Goal: Obtain resource: Download file/media

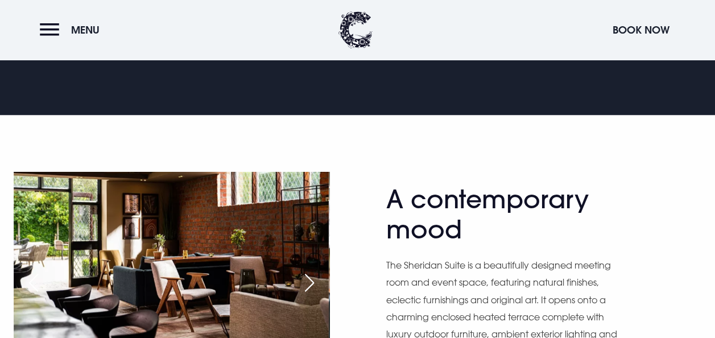
scroll to position [569, 0]
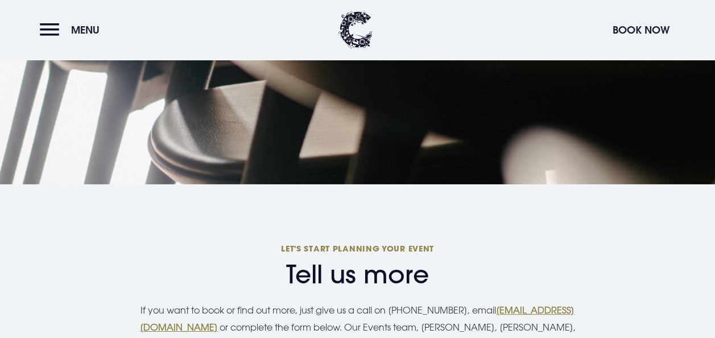
scroll to position [1877, 0]
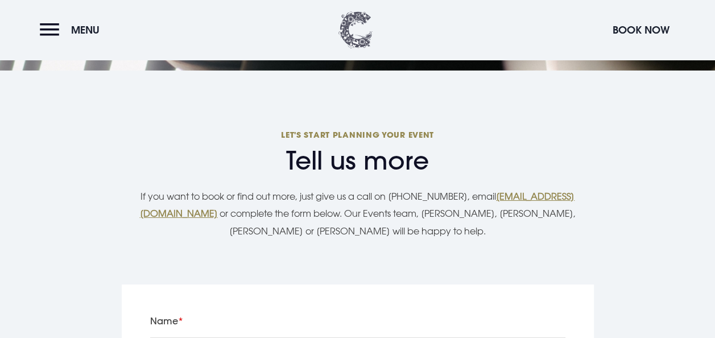
click at [347, 18] on img at bounding box center [355, 29] width 34 height 37
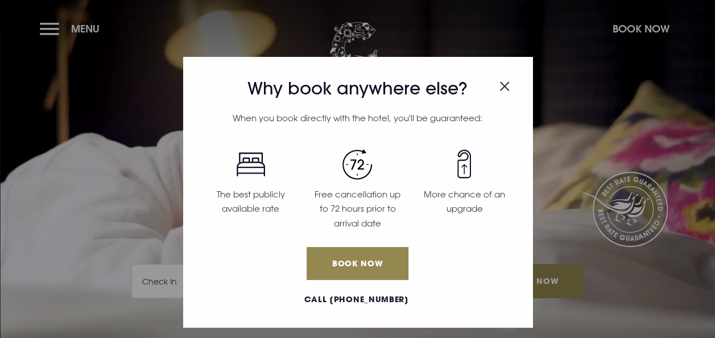
click at [47, 25] on div "Why book anywhere else? When you book directly with the hotel, you'll be guaran…" at bounding box center [357, 169] width 715 height 338
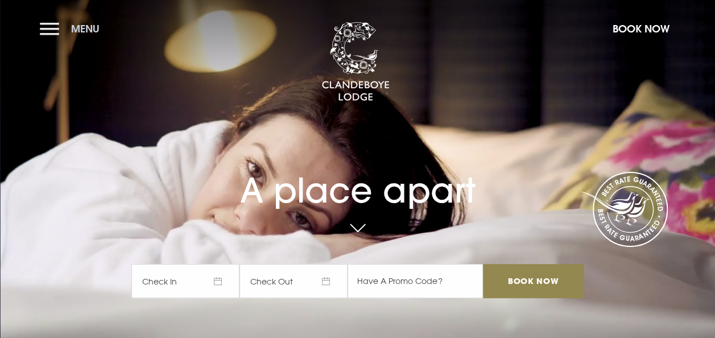
click at [85, 30] on span "Menu" at bounding box center [85, 28] width 28 height 13
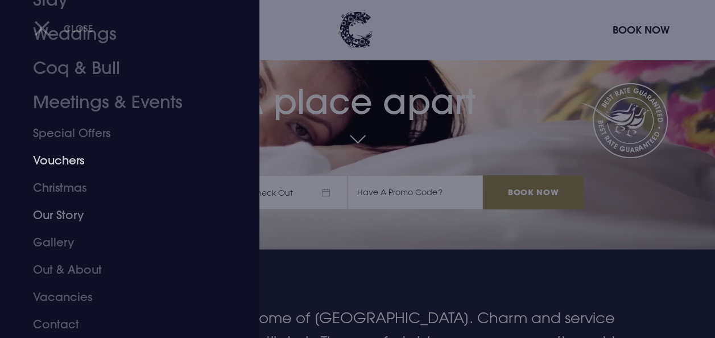
scroll to position [114, 0]
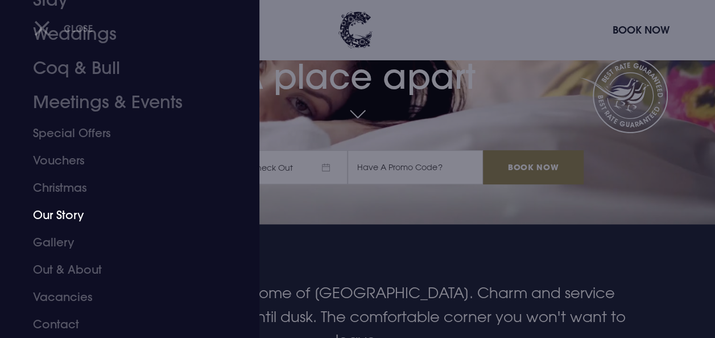
click at [79, 214] on link "Our Story" at bounding box center [122, 214] width 178 height 27
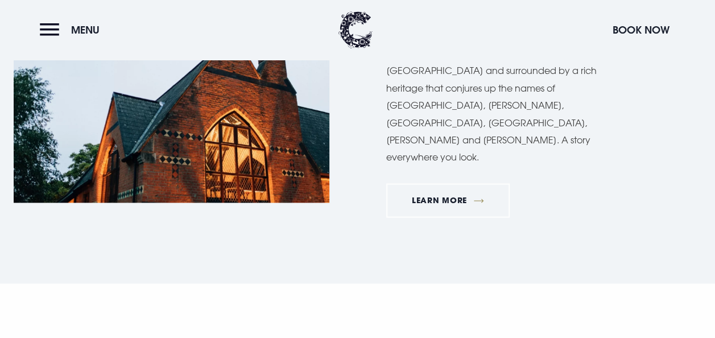
scroll to position [682, 0]
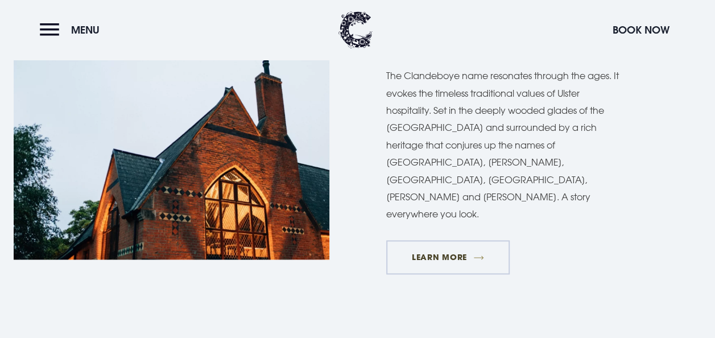
click at [449, 240] on link "Learn More" at bounding box center [448, 257] width 124 height 34
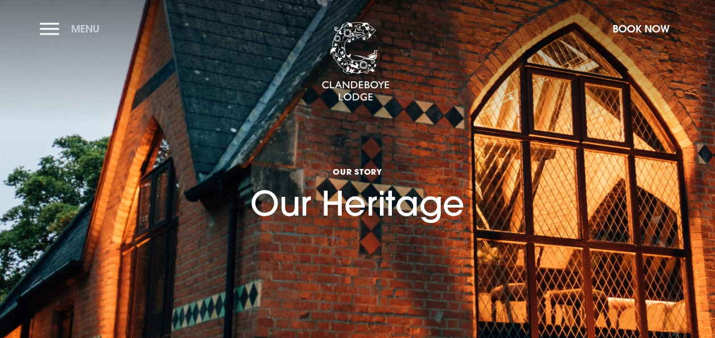
click at [43, 30] on button "Menu" at bounding box center [72, 28] width 65 height 24
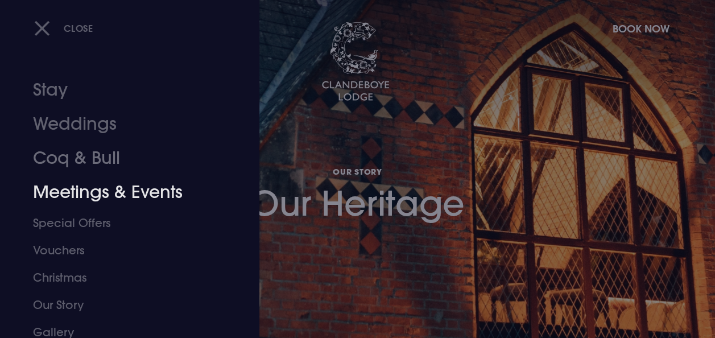
click at [105, 190] on link "Meetings & Events" at bounding box center [122, 192] width 178 height 34
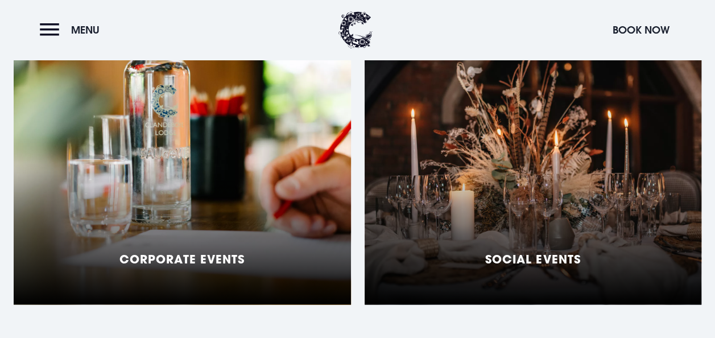
scroll to position [967, 0]
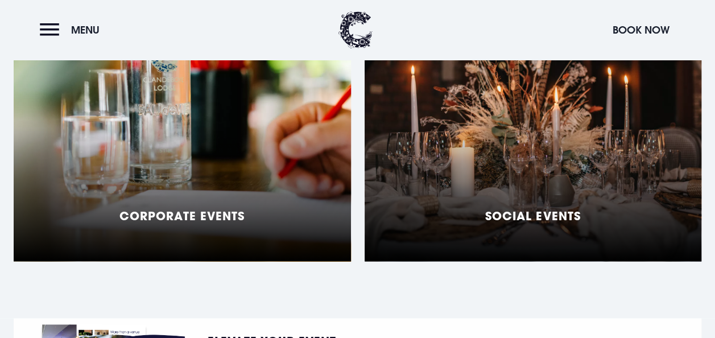
click at [143, 172] on div "Corporate Events" at bounding box center [182, 119] width 337 height 284
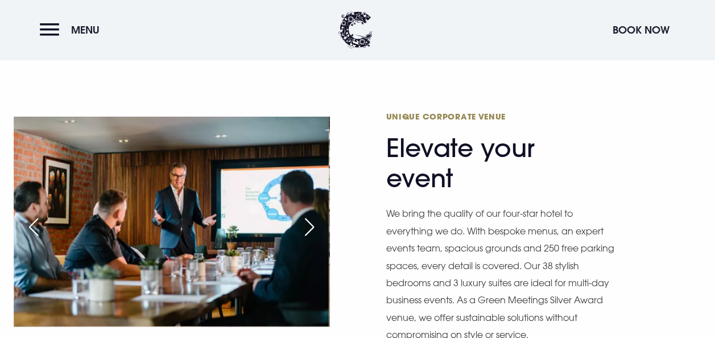
scroll to position [626, 0]
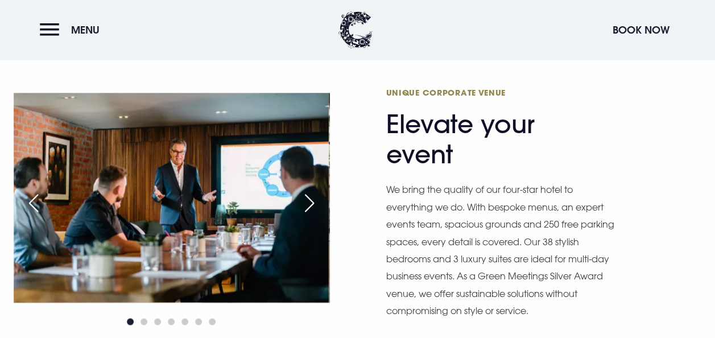
click at [243, 188] on img at bounding box center [171, 198] width 315 height 210
click at [310, 190] on div "Next slide" at bounding box center [309, 202] width 28 height 25
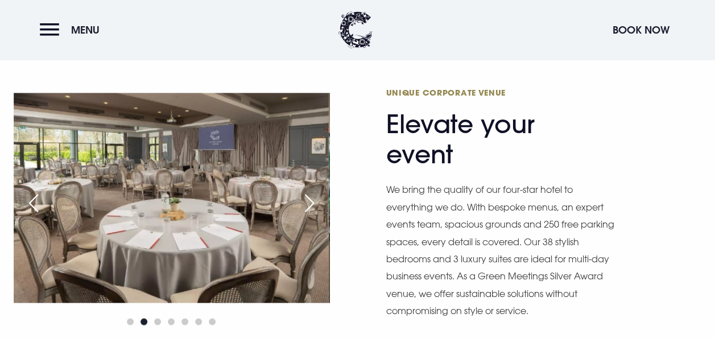
click at [310, 190] on div "Next slide" at bounding box center [309, 202] width 28 height 25
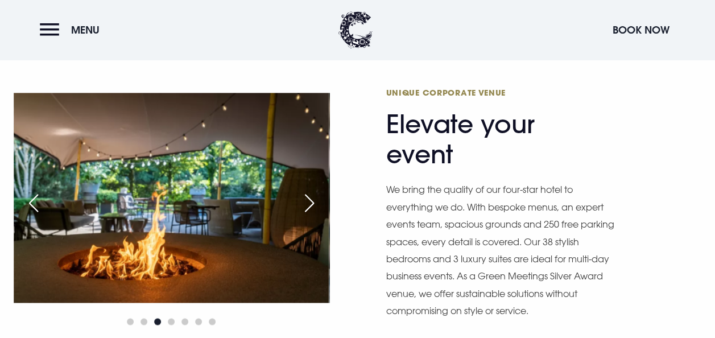
click at [310, 190] on div "Next slide" at bounding box center [309, 202] width 28 height 25
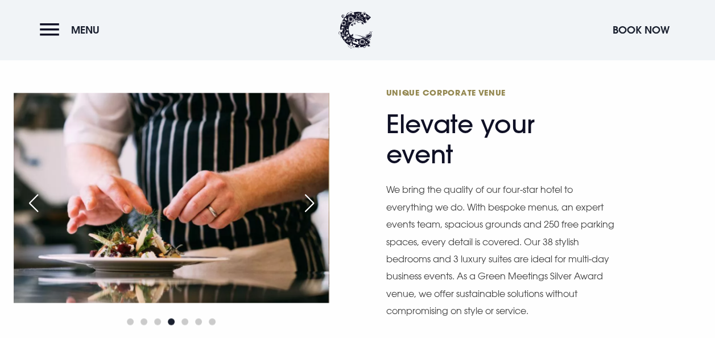
click at [310, 190] on div "Next slide" at bounding box center [309, 202] width 28 height 25
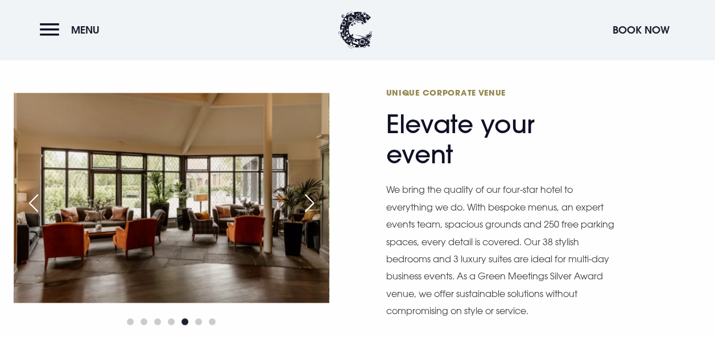
click at [310, 190] on div "Next slide" at bounding box center [309, 202] width 28 height 25
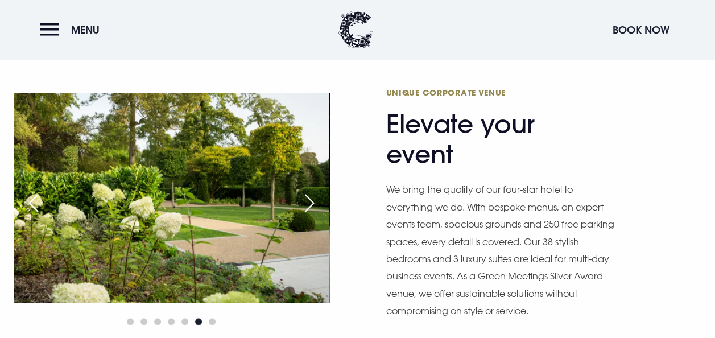
click at [310, 190] on div "Next slide" at bounding box center [309, 202] width 28 height 25
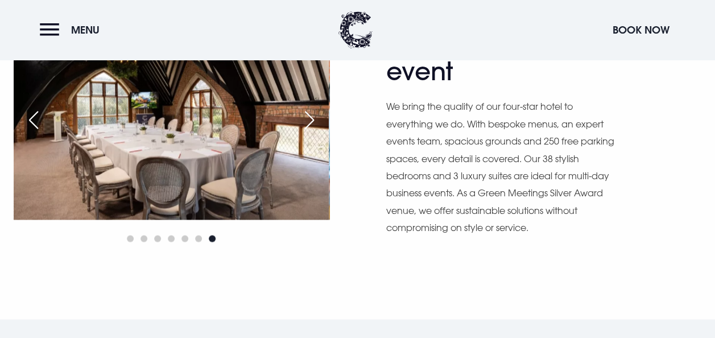
scroll to position [569, 0]
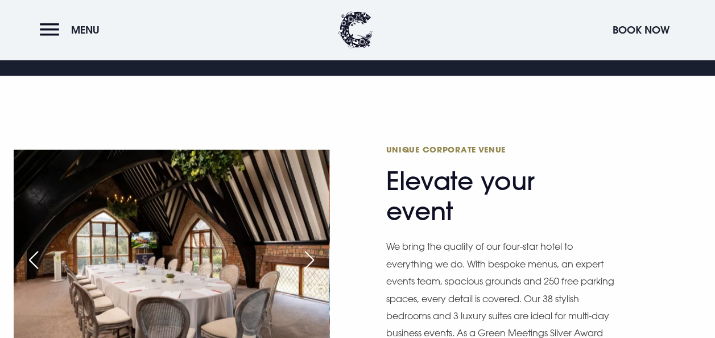
click at [305, 247] on div "Next slide" at bounding box center [309, 259] width 28 height 25
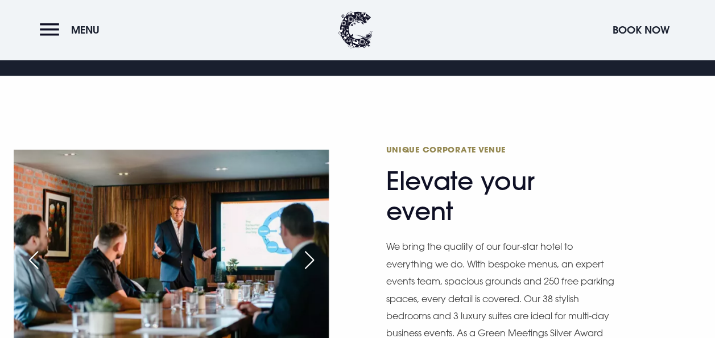
click at [305, 247] on div "Next slide" at bounding box center [309, 259] width 28 height 25
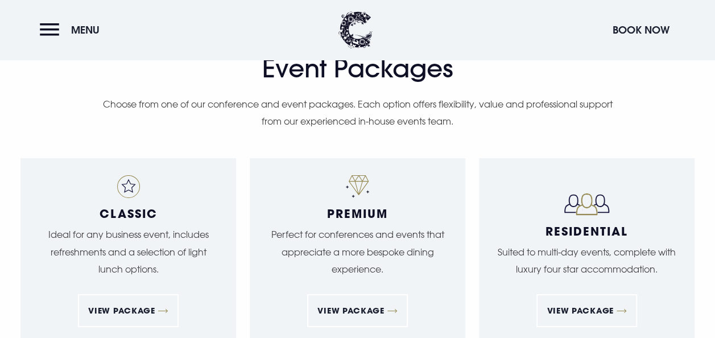
scroll to position [1877, 0]
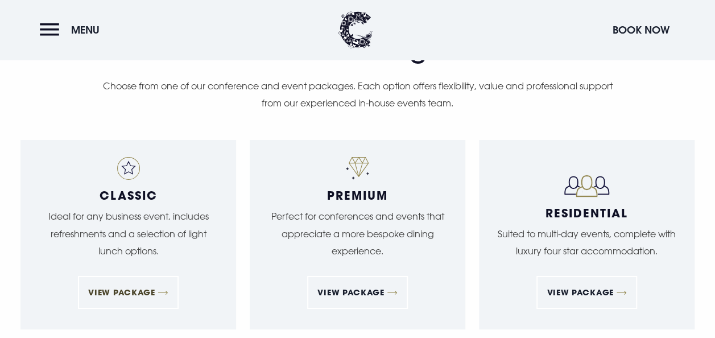
click at [142, 276] on link "View Package" at bounding box center [128, 292] width 100 height 33
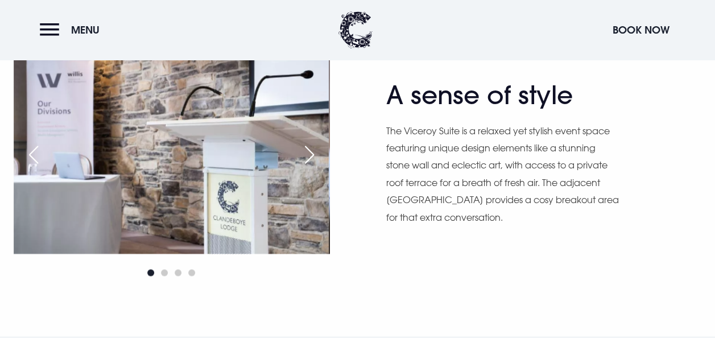
scroll to position [569, 0]
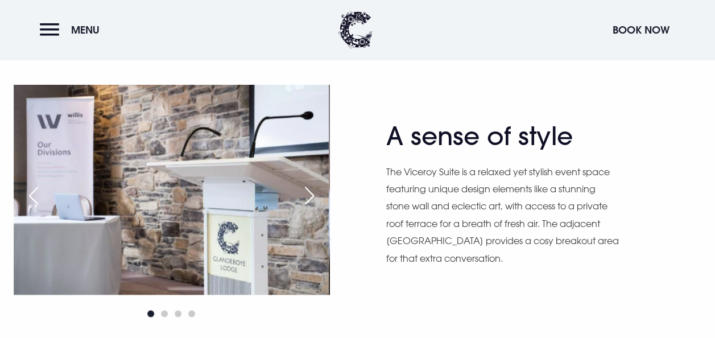
click at [309, 191] on div "Next slide" at bounding box center [309, 195] width 28 height 25
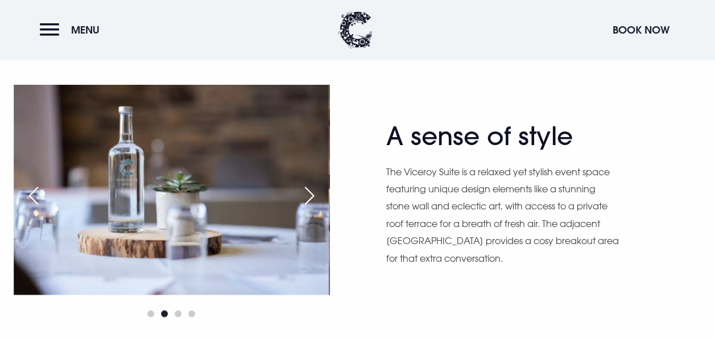
click at [309, 191] on div "Next slide" at bounding box center [309, 195] width 28 height 25
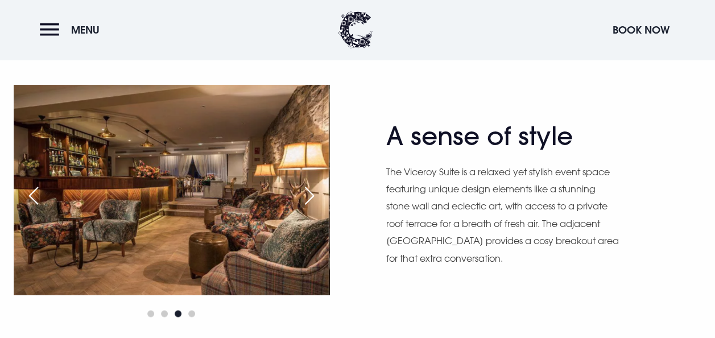
click at [309, 191] on div "Next slide" at bounding box center [309, 195] width 28 height 25
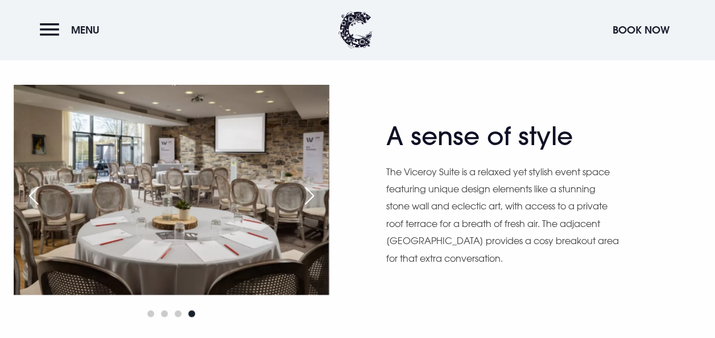
click at [309, 191] on div "Next slide" at bounding box center [309, 195] width 28 height 25
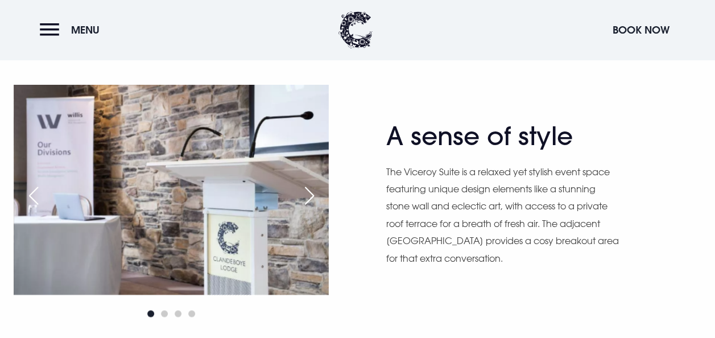
click at [25, 188] on div "Previous slide" at bounding box center [33, 195] width 28 height 25
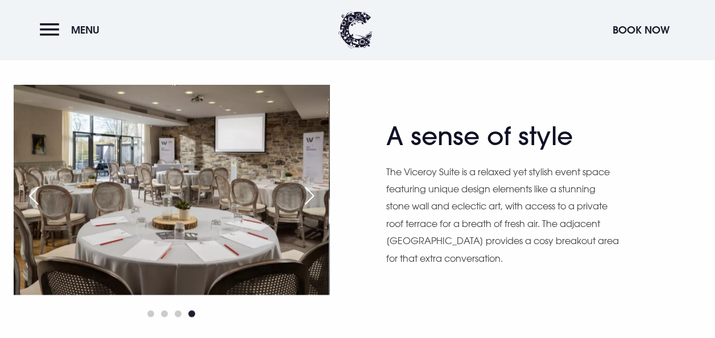
click at [25, 188] on div "Previous slide" at bounding box center [33, 195] width 28 height 25
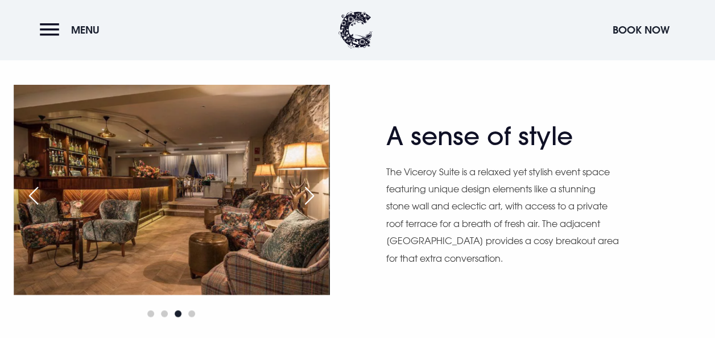
click at [25, 188] on div "Previous slide" at bounding box center [33, 195] width 28 height 25
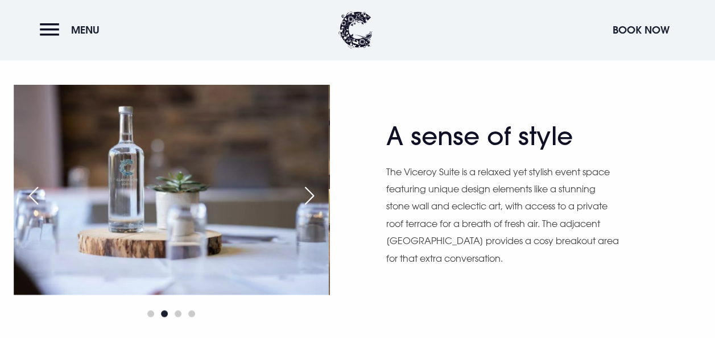
click at [25, 188] on div "Previous slide" at bounding box center [33, 195] width 28 height 25
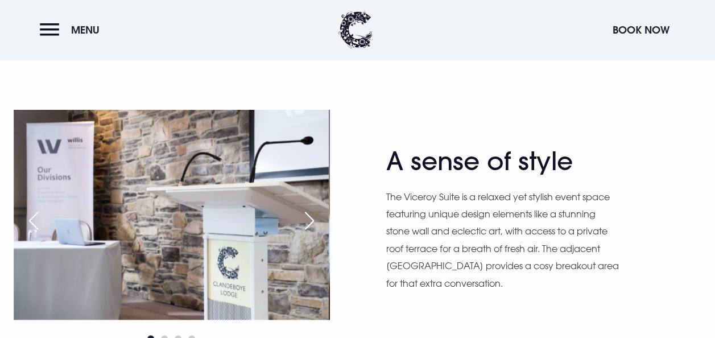
scroll to position [569, 0]
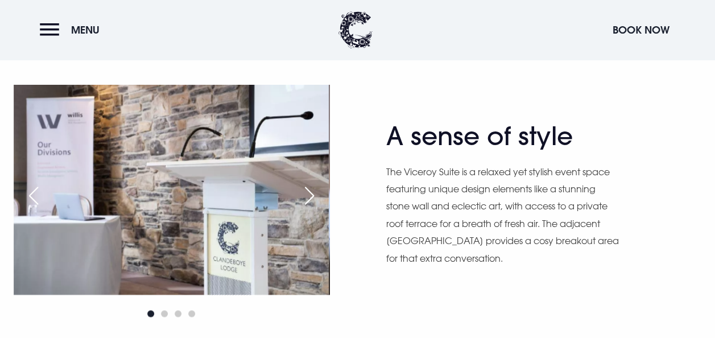
click at [314, 196] on div "Next slide" at bounding box center [309, 195] width 28 height 25
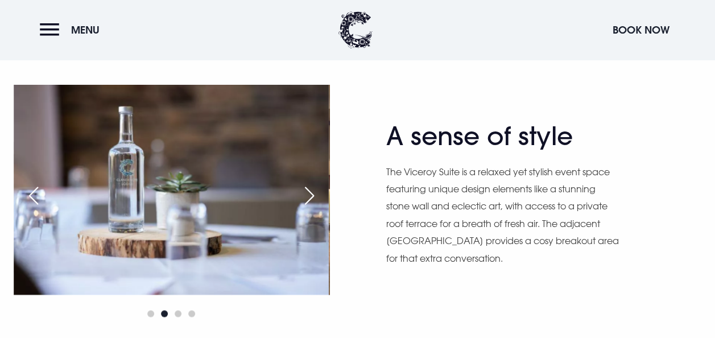
click at [314, 196] on div "Next slide" at bounding box center [309, 195] width 28 height 25
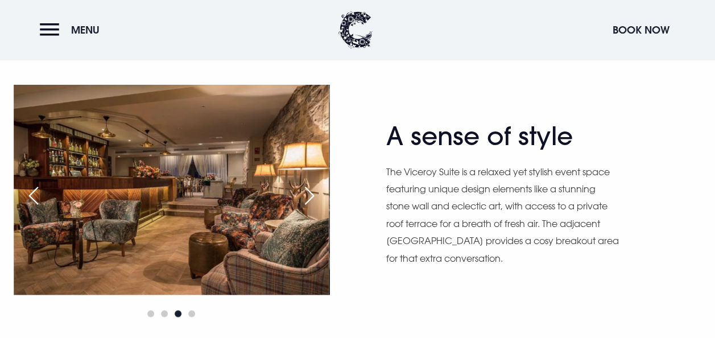
click at [312, 193] on div "Next slide" at bounding box center [309, 195] width 28 height 25
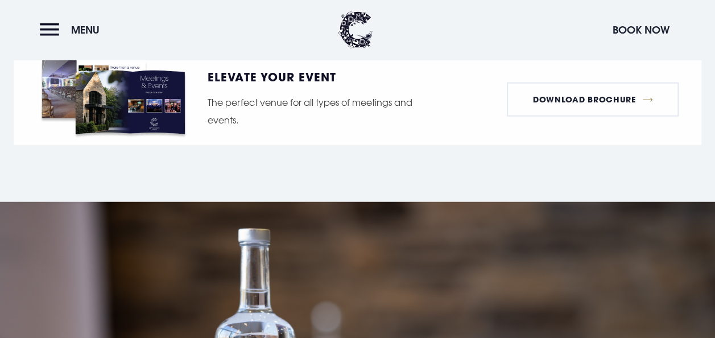
scroll to position [1251, 0]
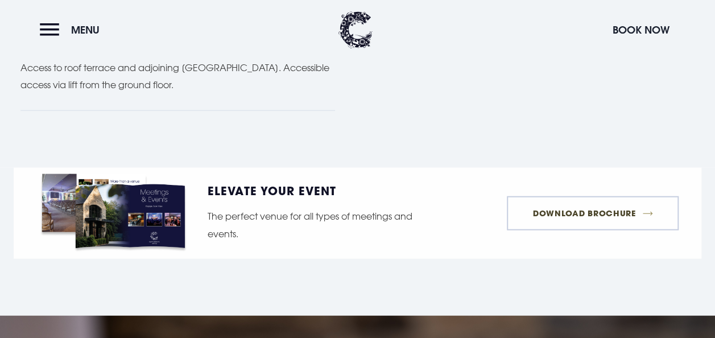
click at [565, 208] on link "Download Brochure" at bounding box center [593, 213] width 172 height 34
